Goal: Information Seeking & Learning: Learn about a topic

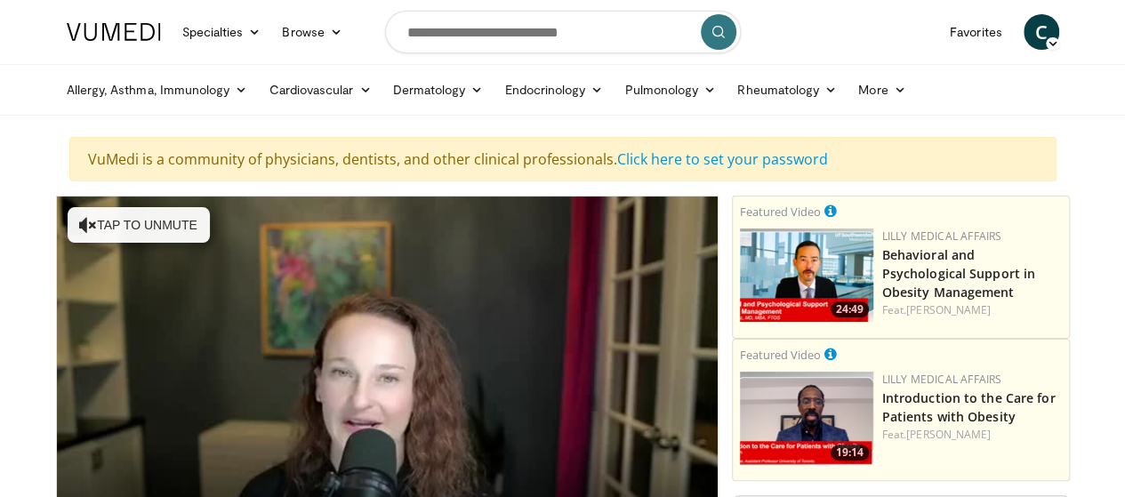
click at [1060, 30] on span "C" at bounding box center [1042, 32] width 36 height 36
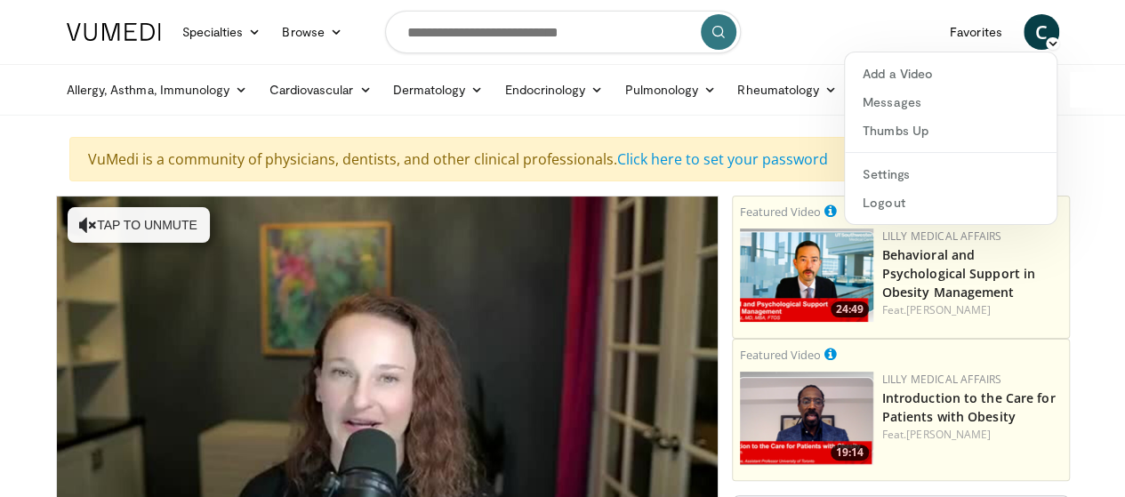
click at [852, 31] on nav "Specialties Adult & Family Medicine Allergy, Asthma, Immunology Anesthesiology …" at bounding box center [563, 32] width 1014 height 64
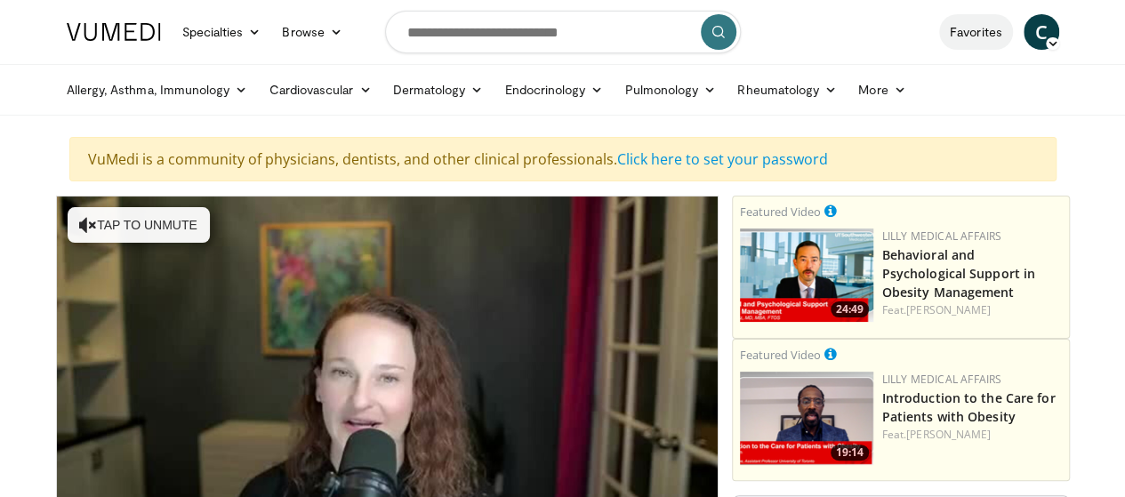
click at [1013, 30] on link "Favorites" at bounding box center [977, 32] width 74 height 36
click at [670, 157] on link "Click here to set your password" at bounding box center [722, 159] width 211 height 20
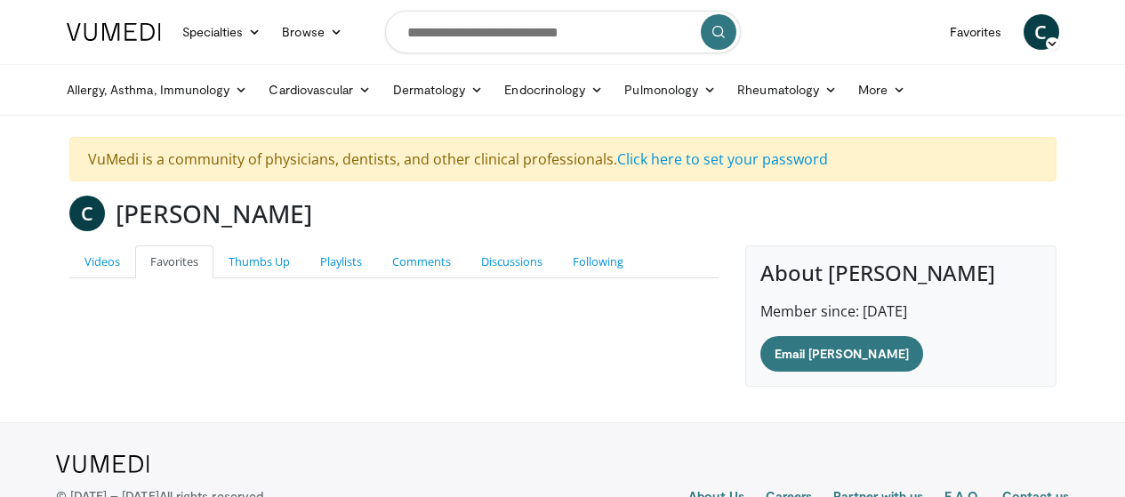
scroll to position [63, 0]
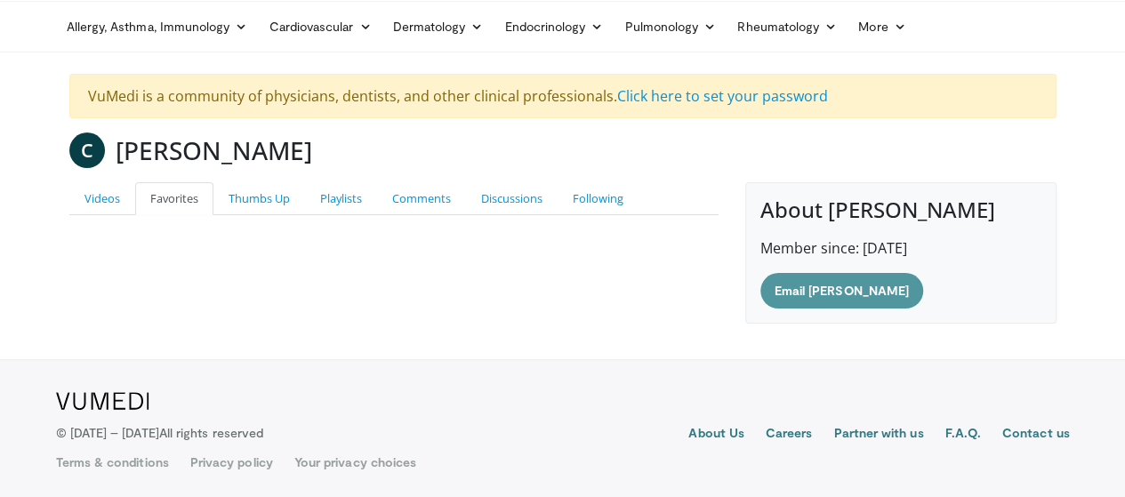
click at [812, 287] on link "Email Carl" at bounding box center [842, 291] width 163 height 36
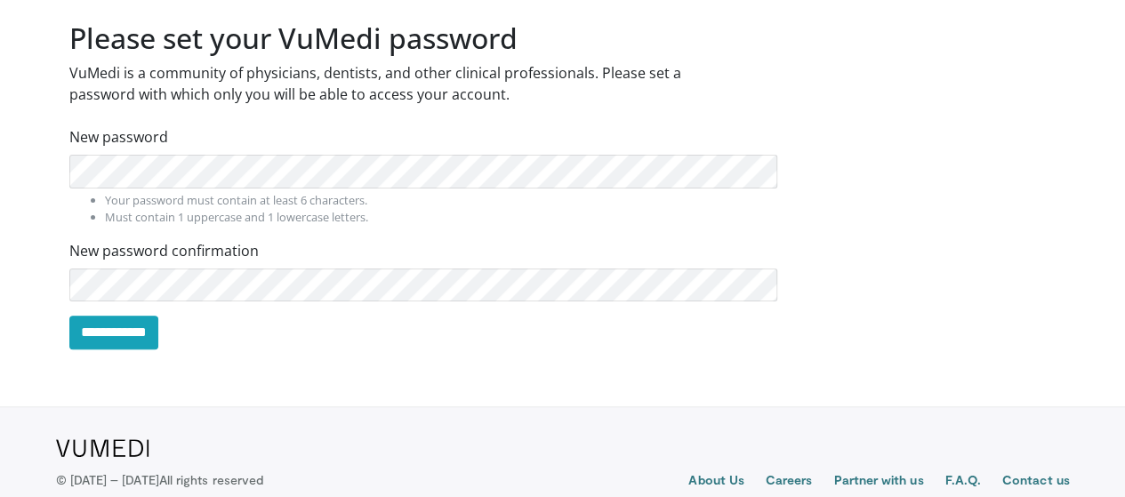
scroll to position [75, 0]
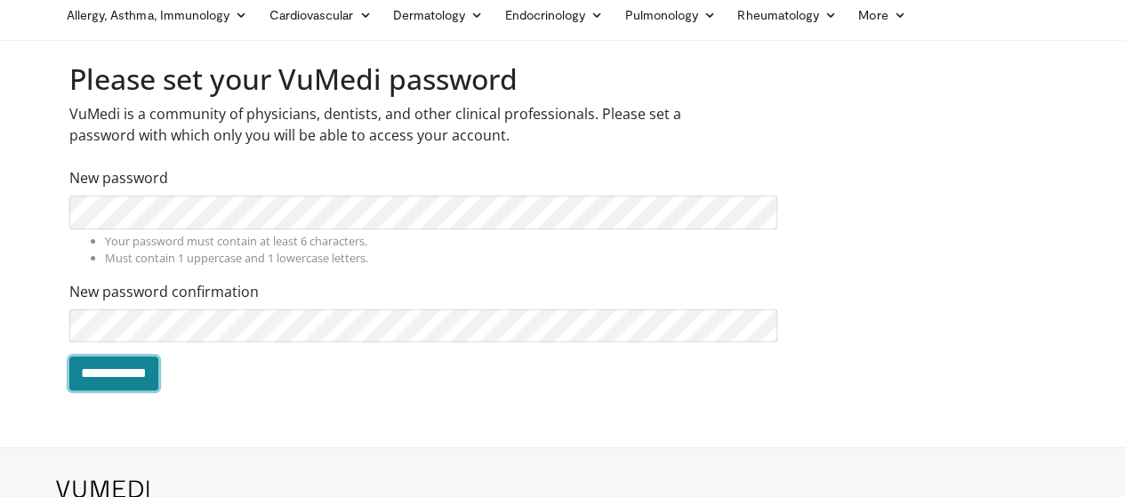
click at [78, 368] on input "**********" at bounding box center [113, 374] width 89 height 34
click at [193, 379] on div "**********" at bounding box center [393, 374] width 649 height 34
click at [69, 363] on input "**********" at bounding box center [113, 374] width 89 height 34
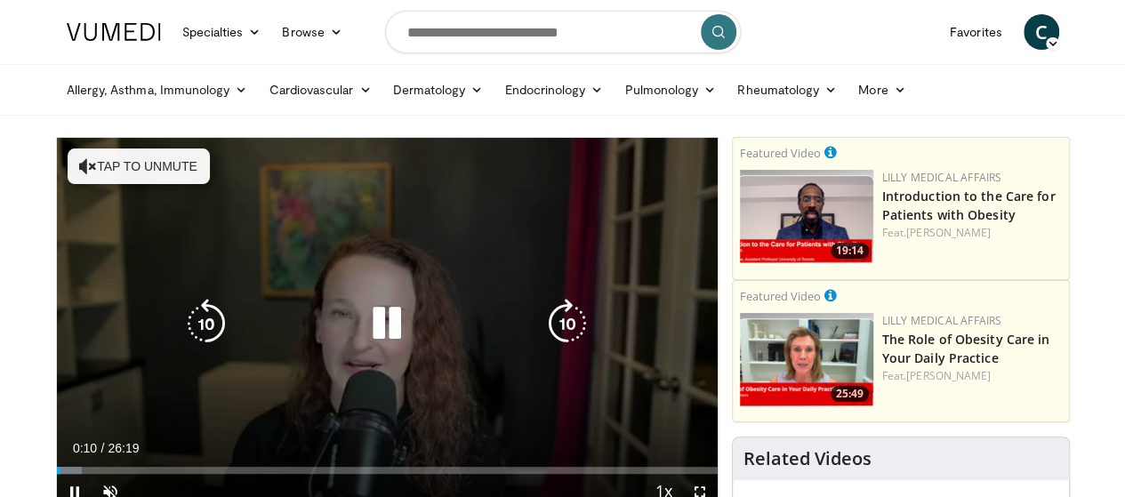
scroll to position [89, 0]
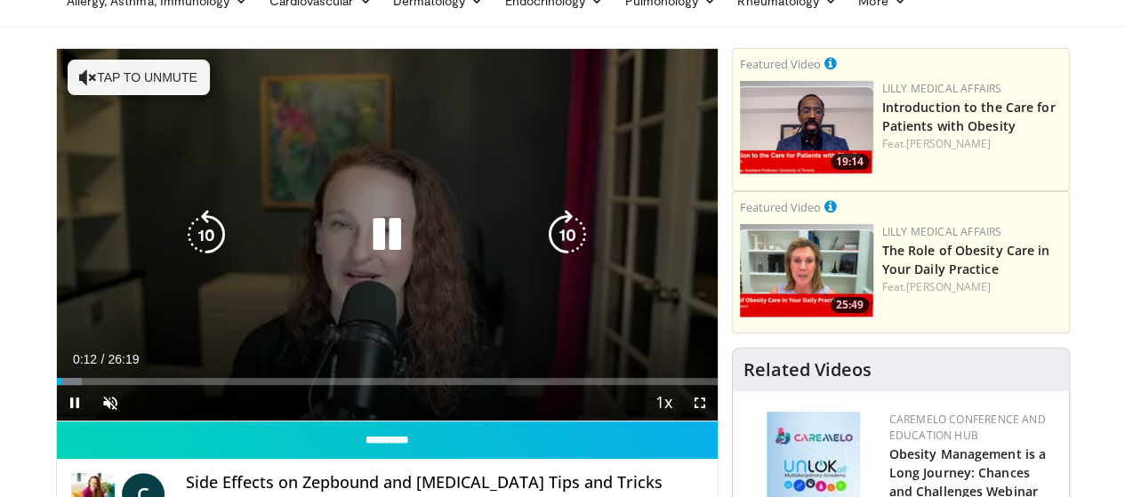
click at [112, 76] on button "Tap to unmute" at bounding box center [139, 78] width 142 height 36
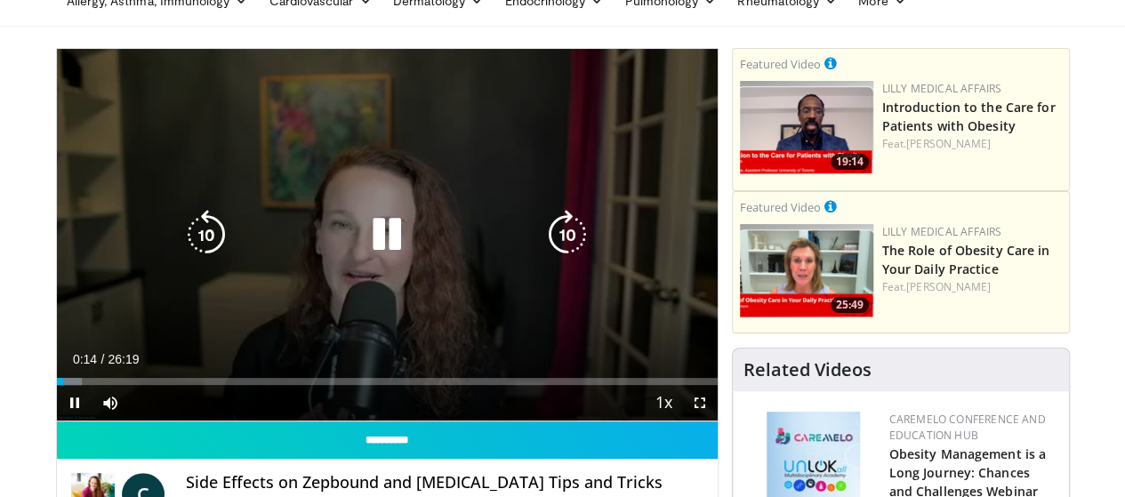
click at [112, 76] on div "10 seconds Tap to unmute" at bounding box center [387, 235] width 661 height 372
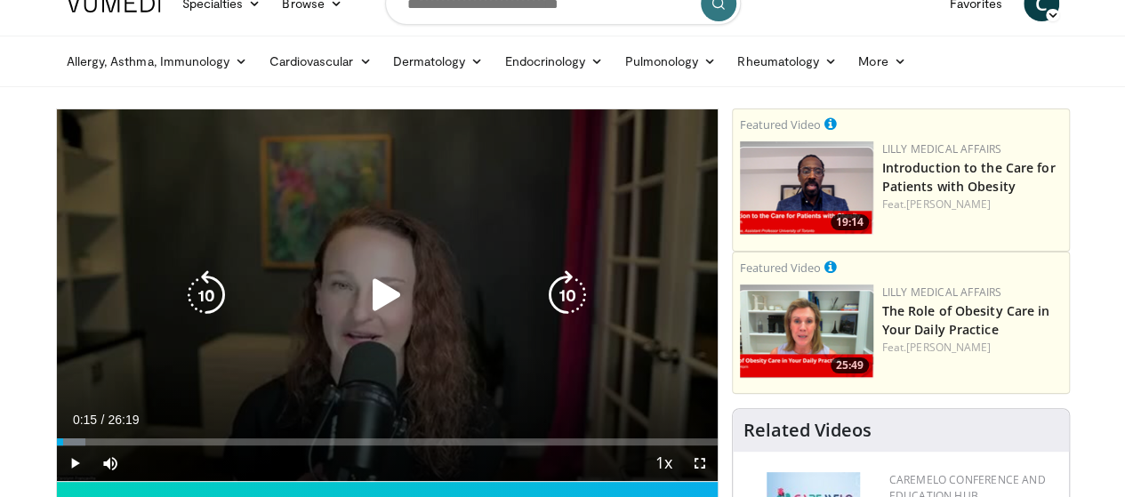
scroll to position [0, 0]
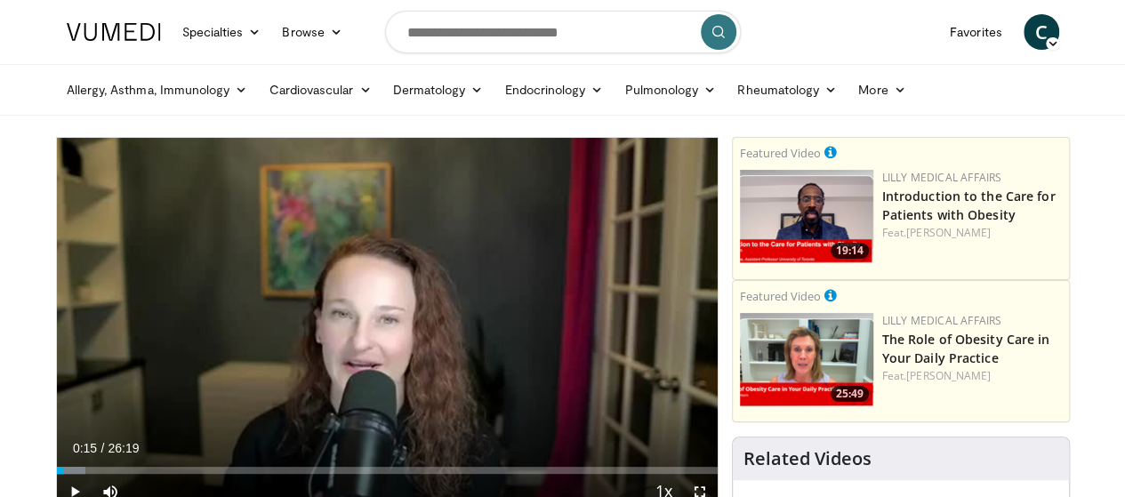
click at [1060, 28] on span "C" at bounding box center [1042, 32] width 36 height 36
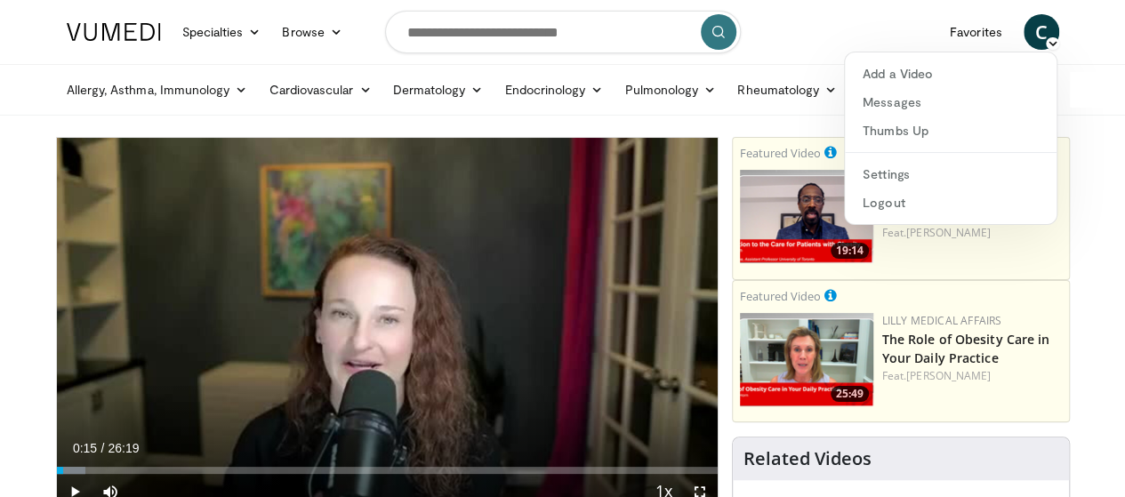
click at [848, 90] on link "More" at bounding box center [882, 90] width 69 height 36
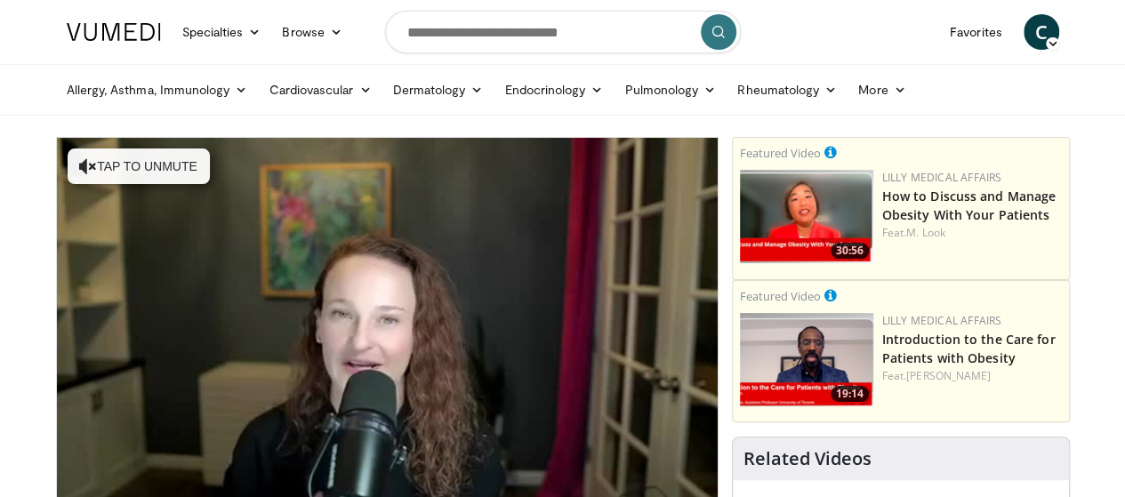
click at [1060, 27] on span "C" at bounding box center [1042, 32] width 36 height 36
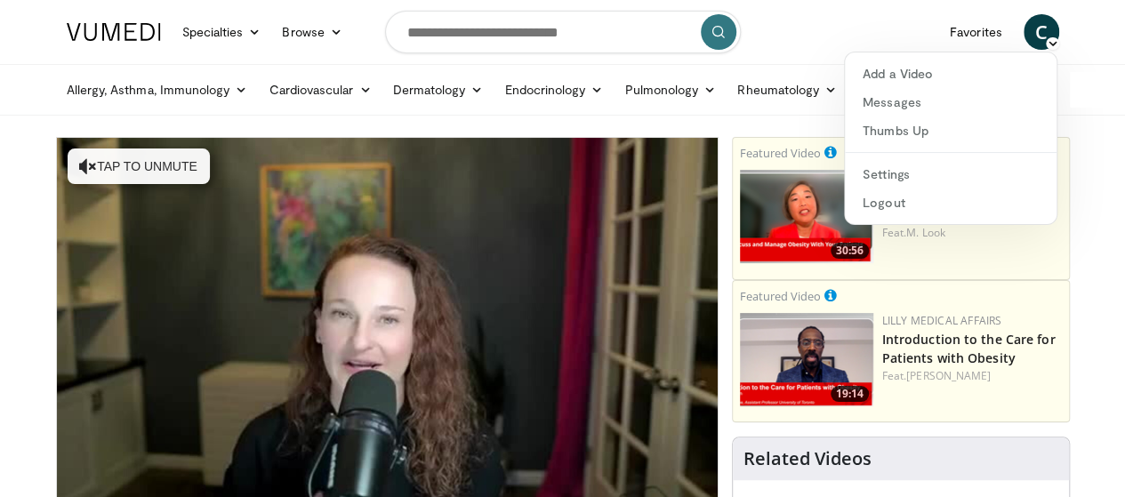
click at [1060, 27] on span "C" at bounding box center [1042, 32] width 36 height 36
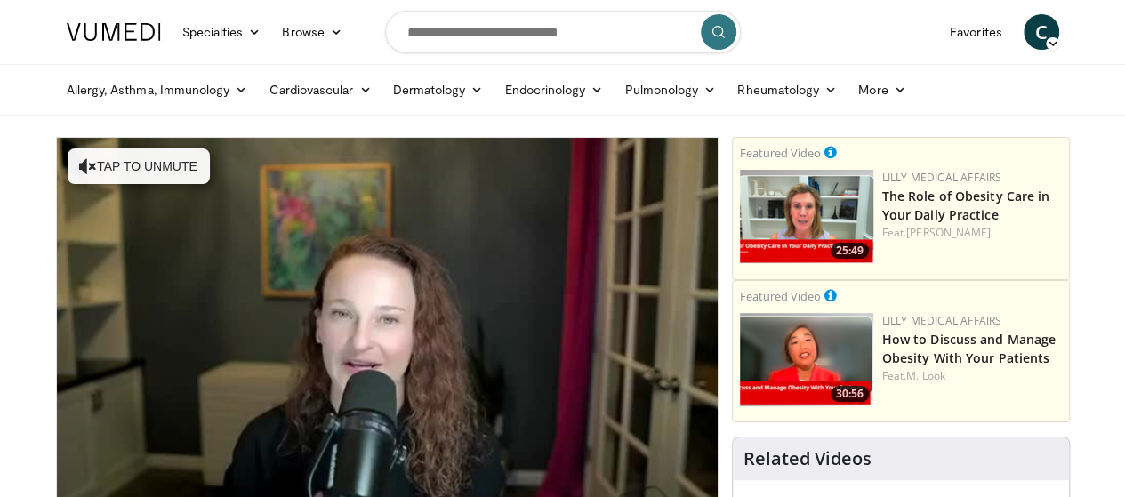
click at [1060, 25] on span "C" at bounding box center [1042, 32] width 36 height 36
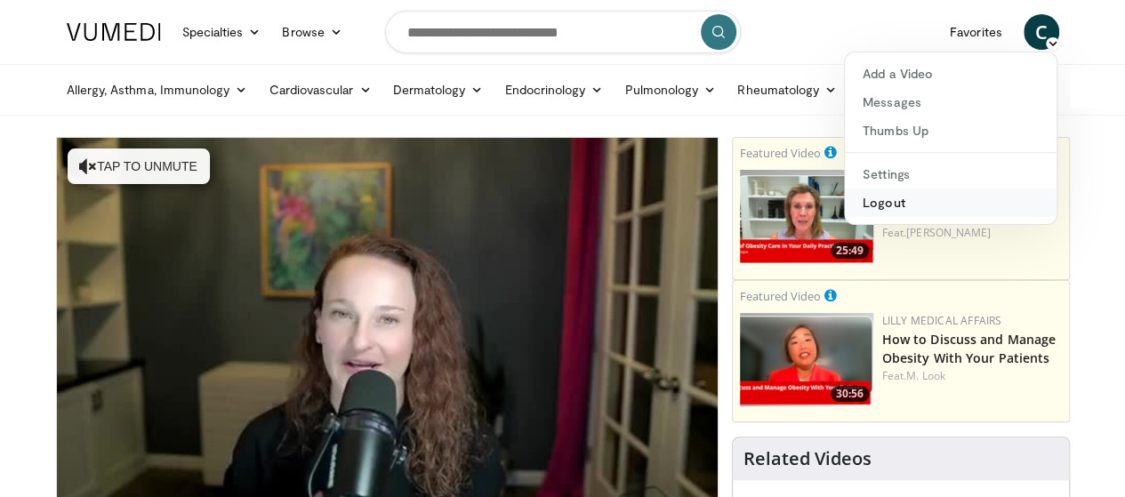
click at [924, 202] on link "Logout" at bounding box center [951, 203] width 212 height 28
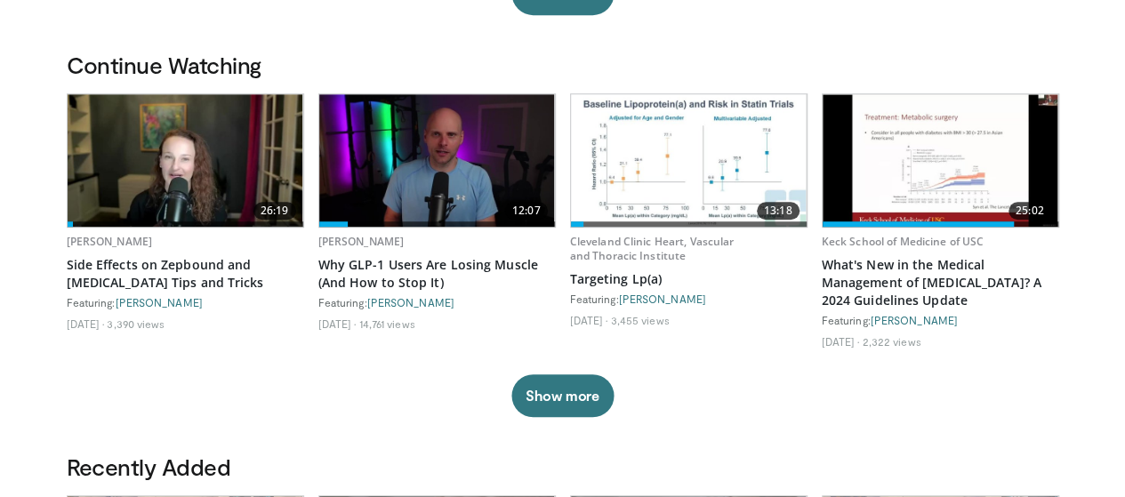
scroll to position [448, 0]
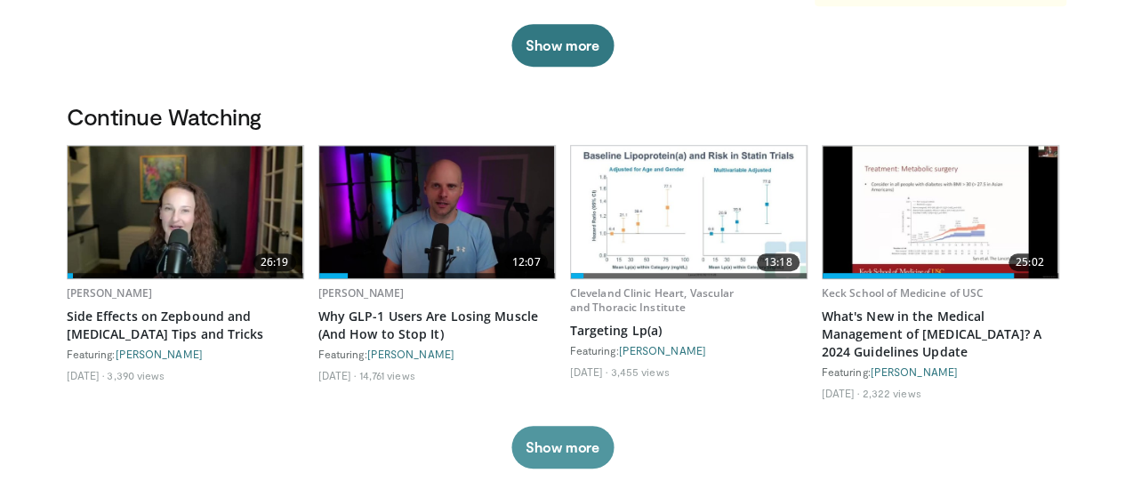
click at [551, 432] on button "Show more" at bounding box center [563, 447] width 102 height 43
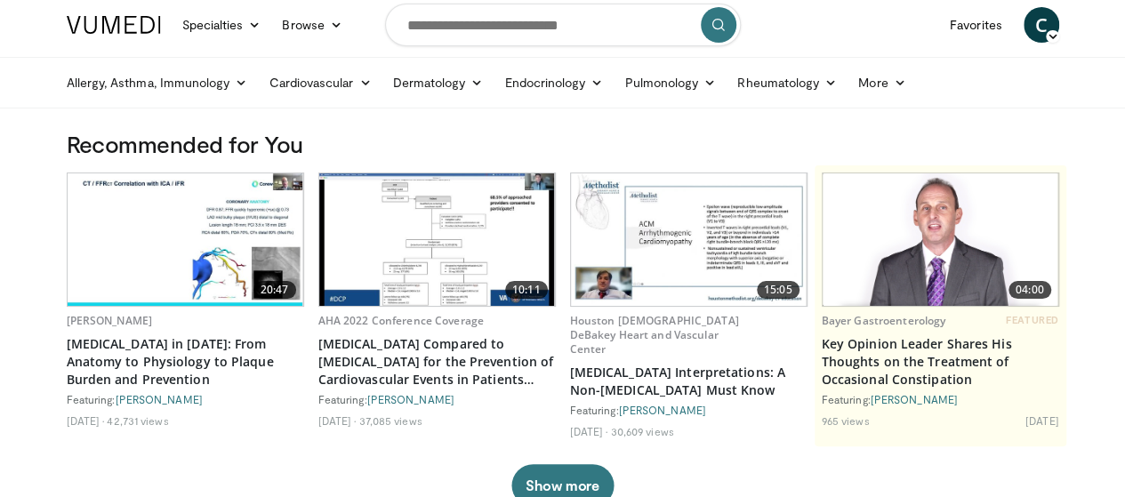
scroll to position [0, 0]
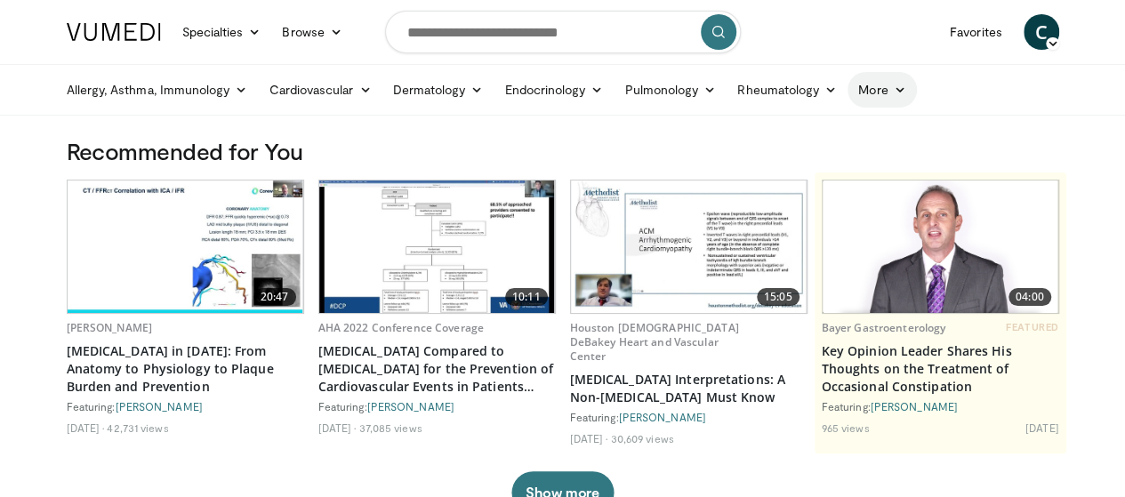
click at [848, 85] on link "More" at bounding box center [882, 90] width 69 height 36
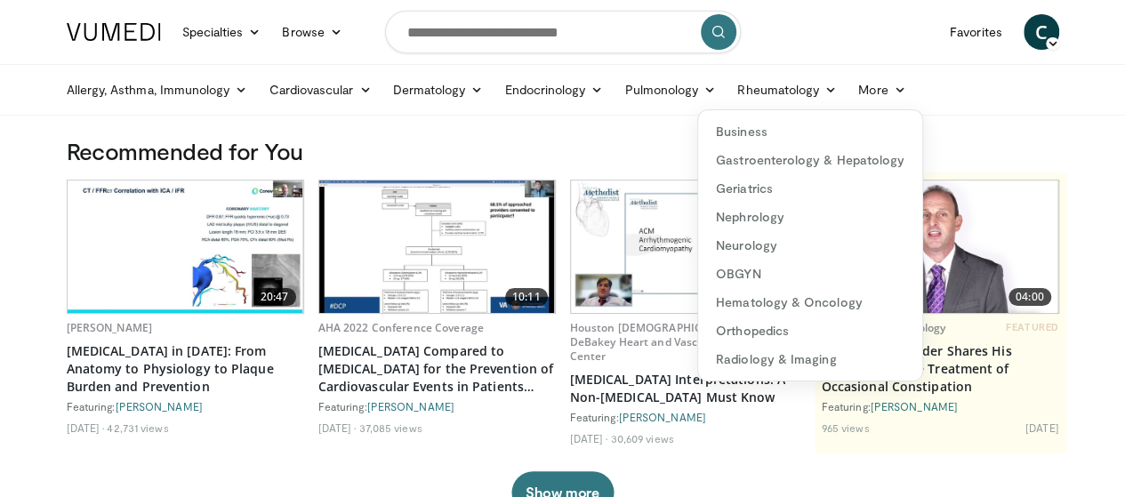
click at [1060, 31] on span "C" at bounding box center [1042, 32] width 36 height 36
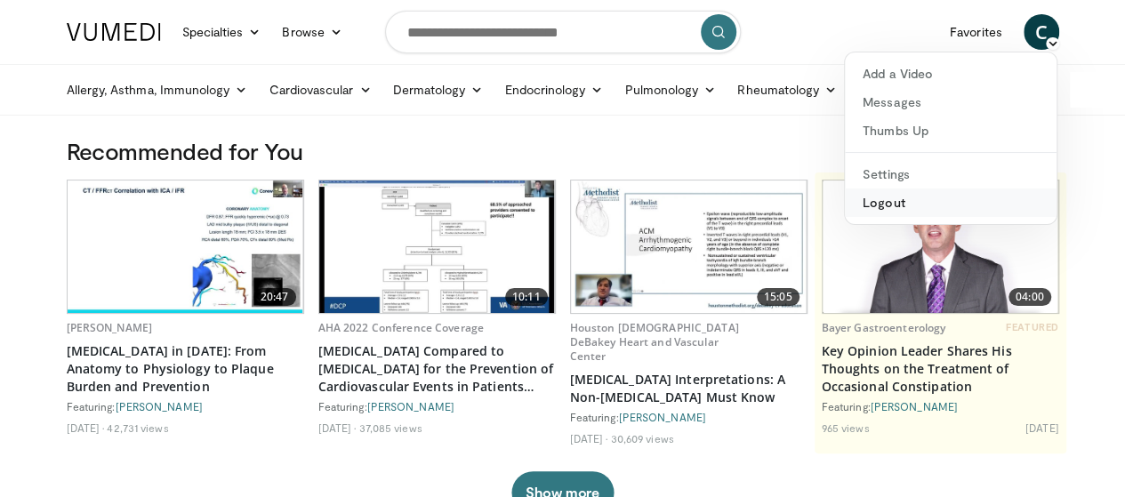
click at [929, 206] on link "Logout" at bounding box center [951, 203] width 212 height 28
